Goal: Communication & Community: Share content

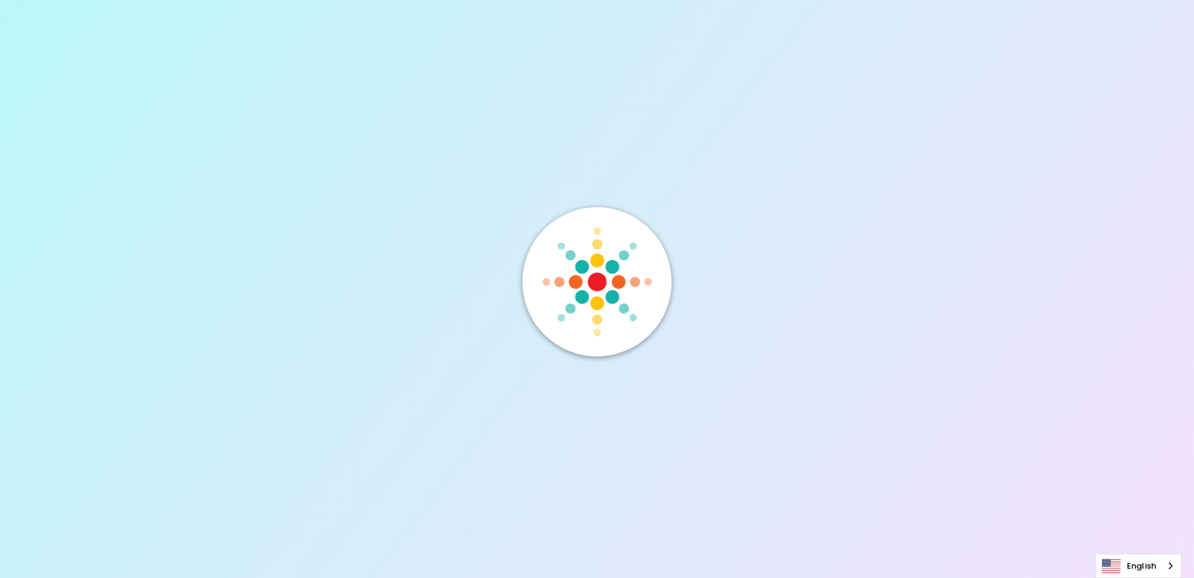
click at [536, 356] on div at bounding box center [596, 289] width 149 height 164
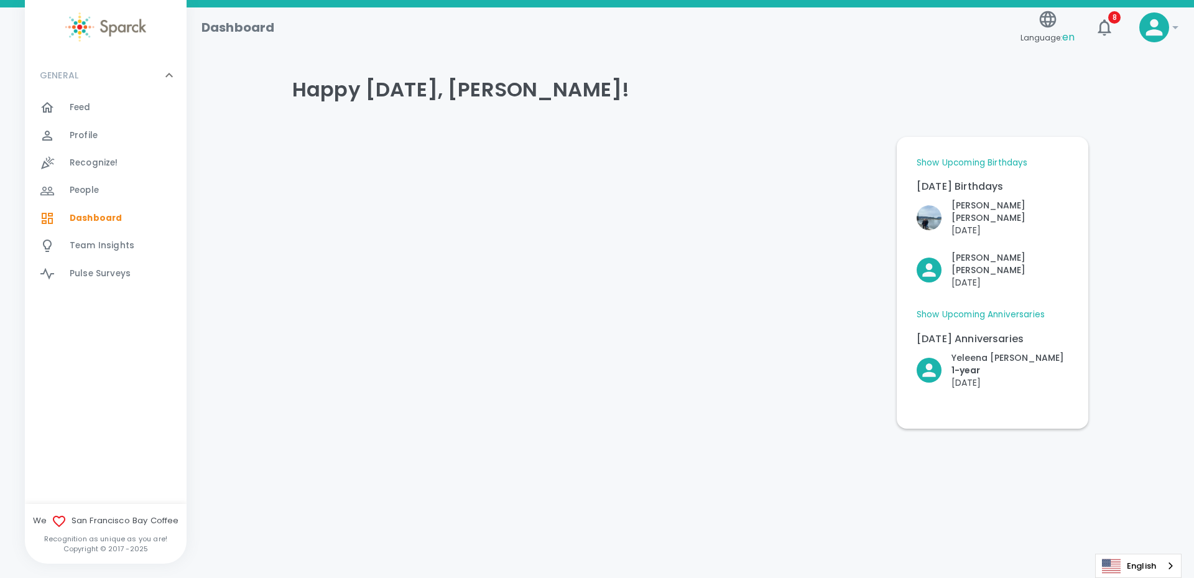
click at [83, 106] on span "Feed" at bounding box center [80, 107] width 21 height 12
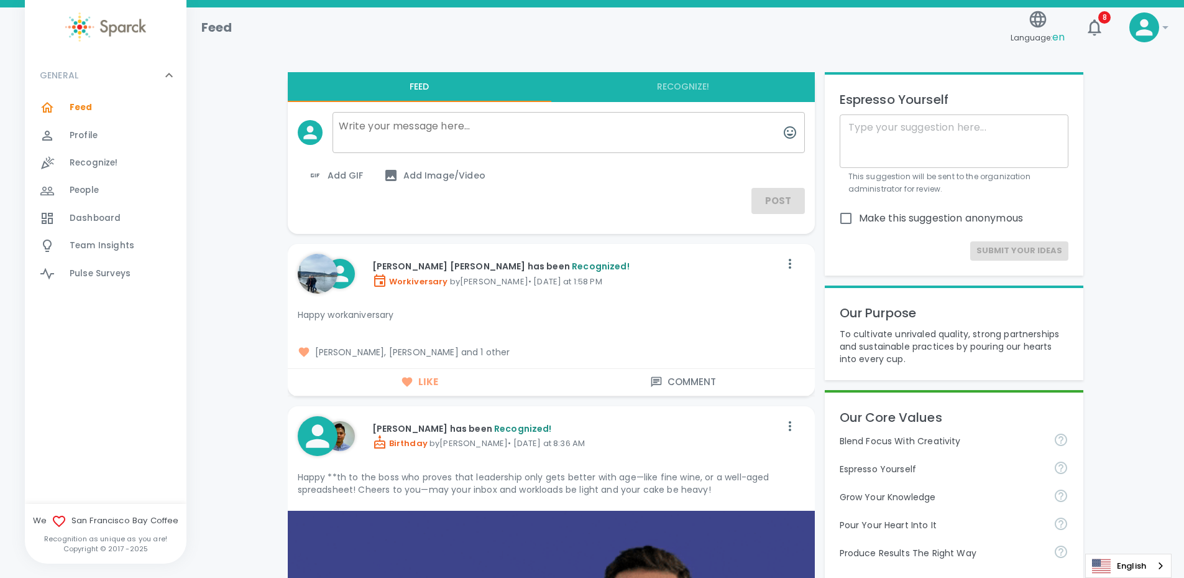
click at [78, 99] on span "Feed 0" at bounding box center [81, 107] width 23 height 17
click at [106, 27] on img at bounding box center [105, 26] width 81 height 29
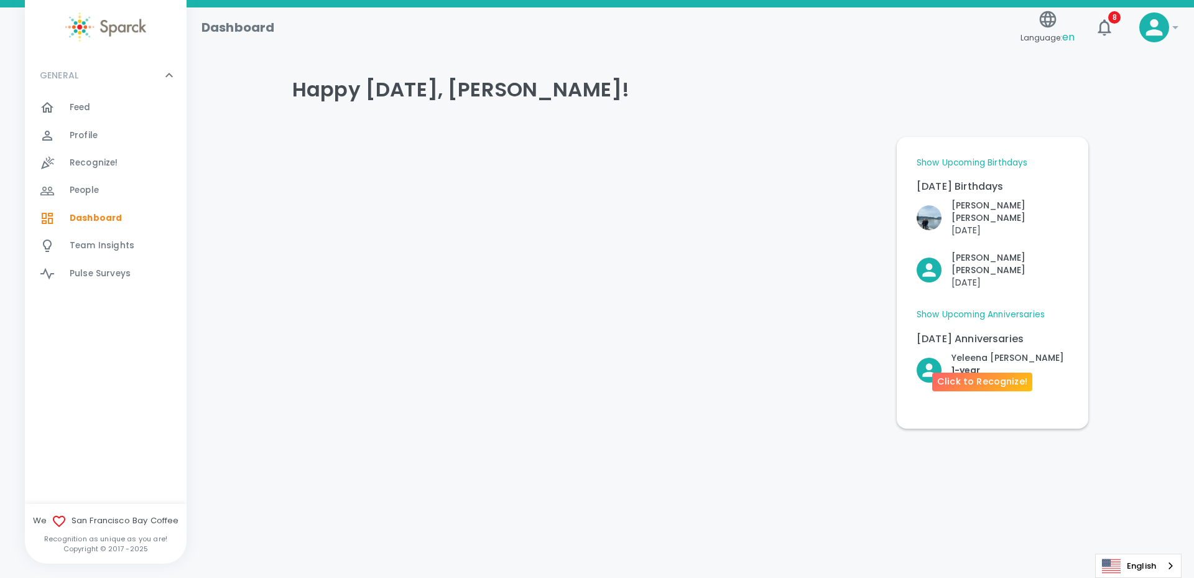
click at [1008, 364] on p "1- year" at bounding box center [1007, 370] width 113 height 12
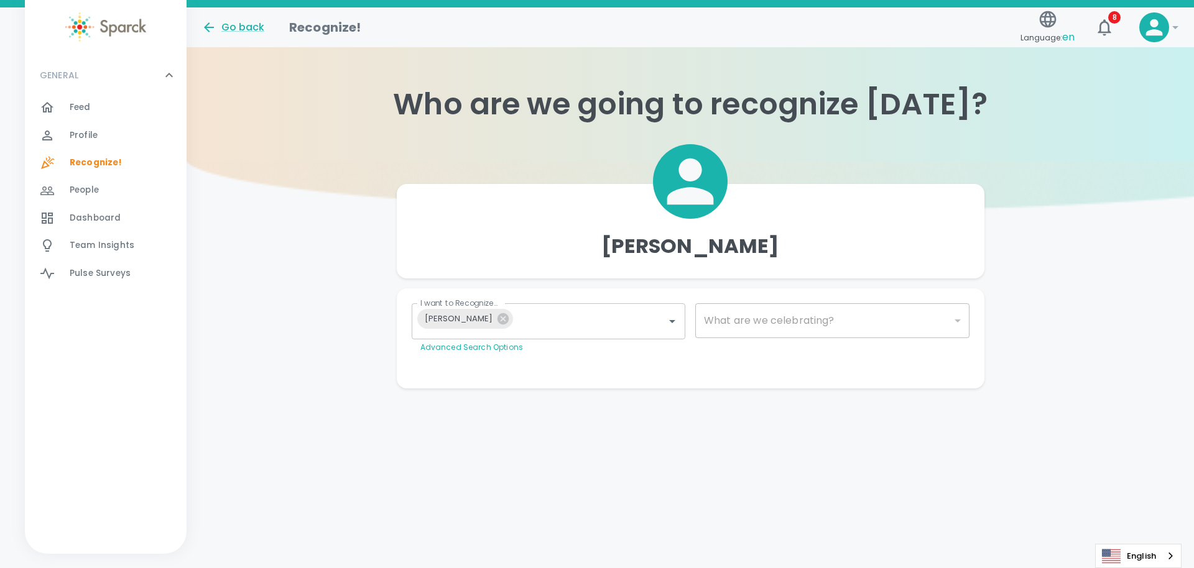
type input "2073"
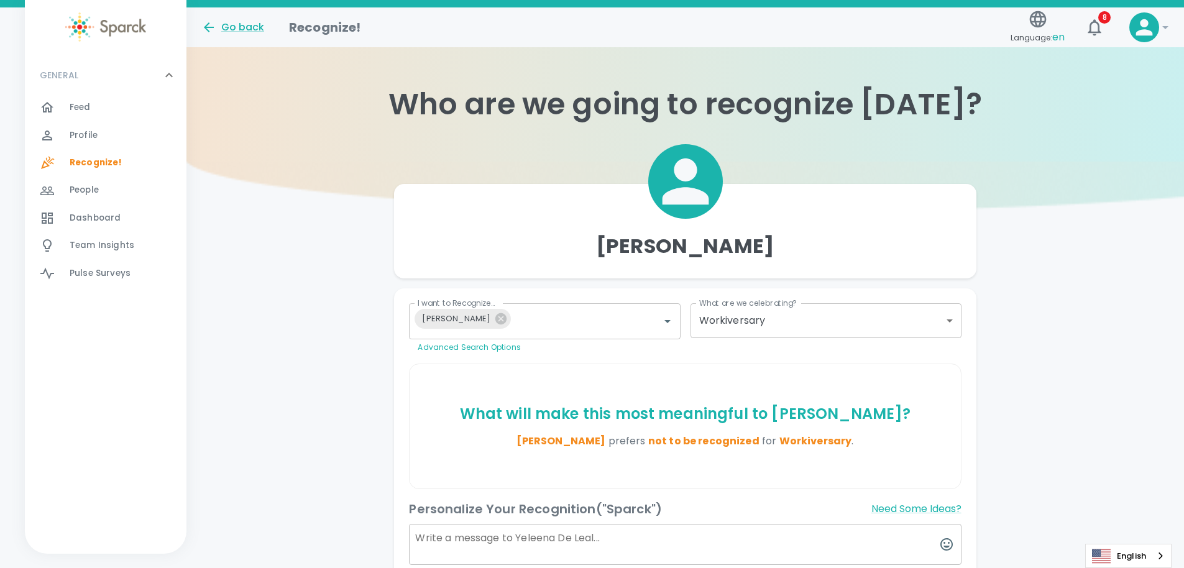
click at [121, 23] on img at bounding box center [105, 26] width 81 height 29
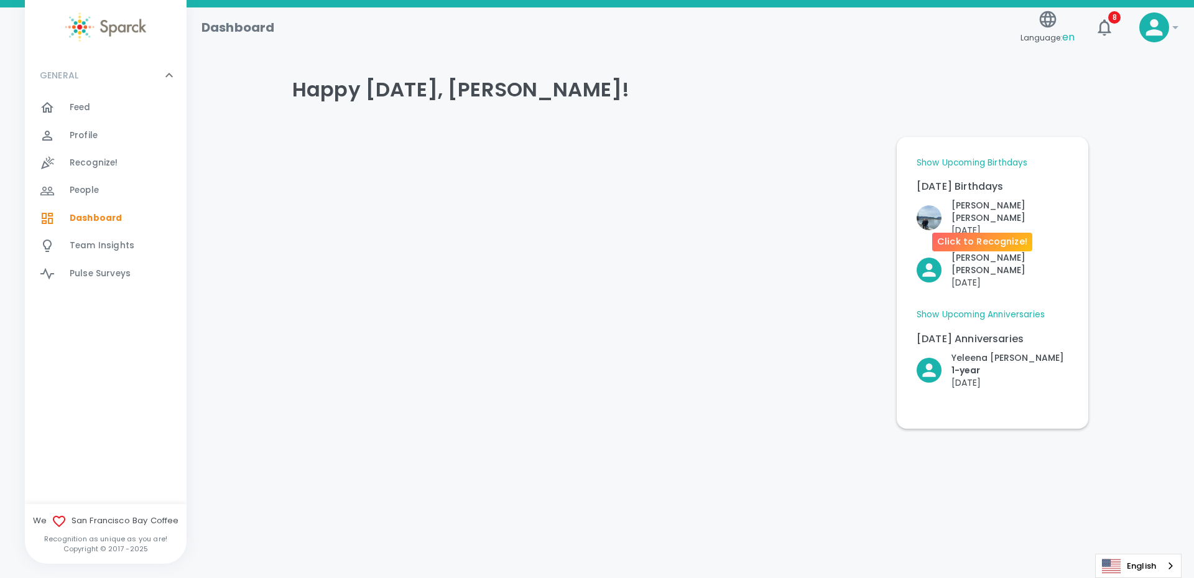
click at [1020, 224] on p "[DATE]" at bounding box center [1009, 230] width 117 height 12
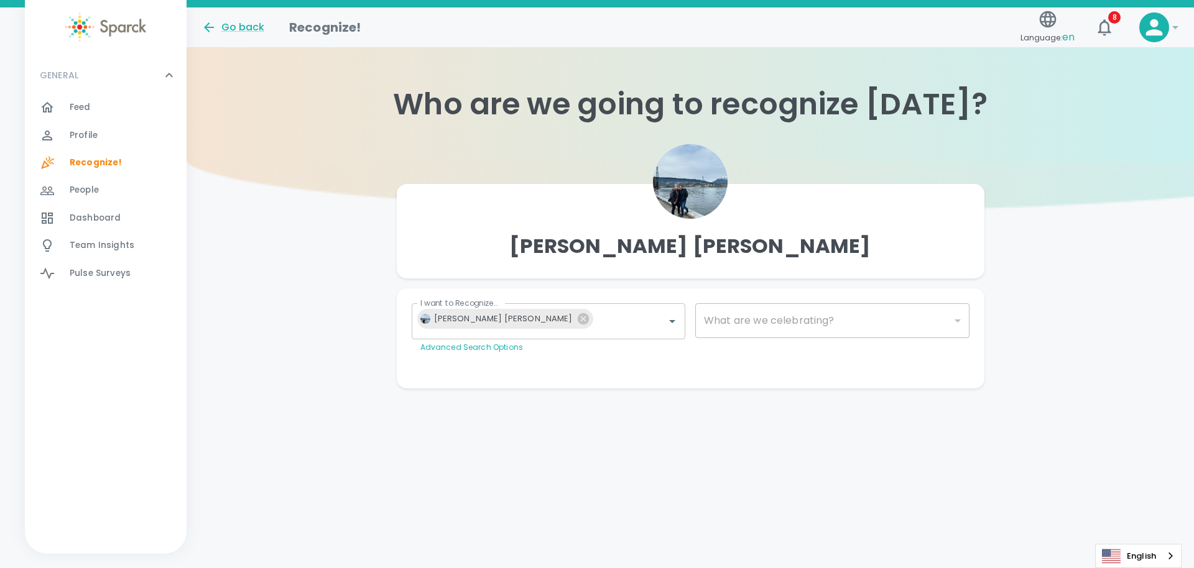
type input "2072"
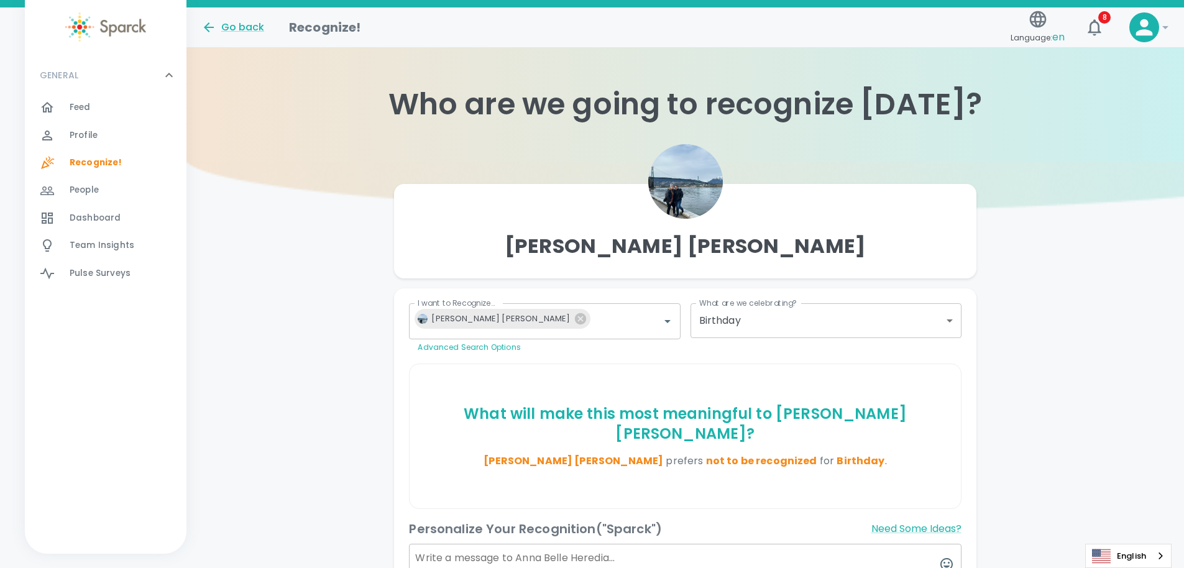
click at [103, 25] on img at bounding box center [105, 26] width 81 height 29
